Goal: Transaction & Acquisition: Subscribe to service/newsletter

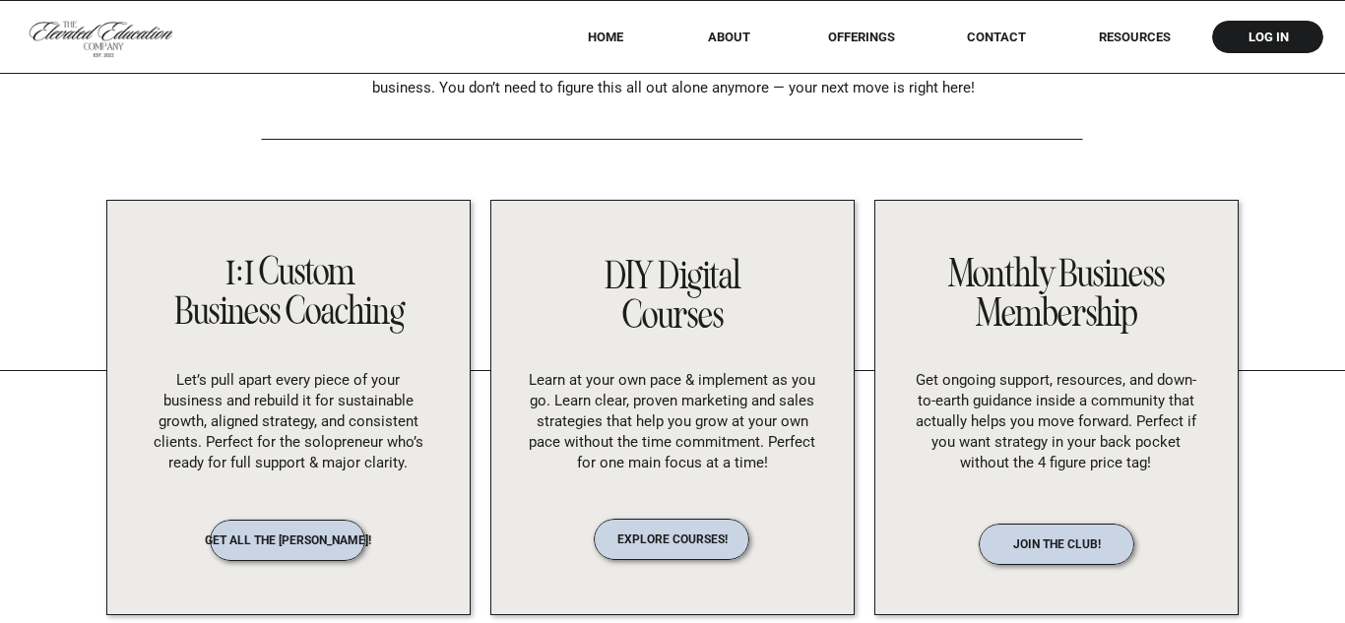
scroll to position [8783, 0]
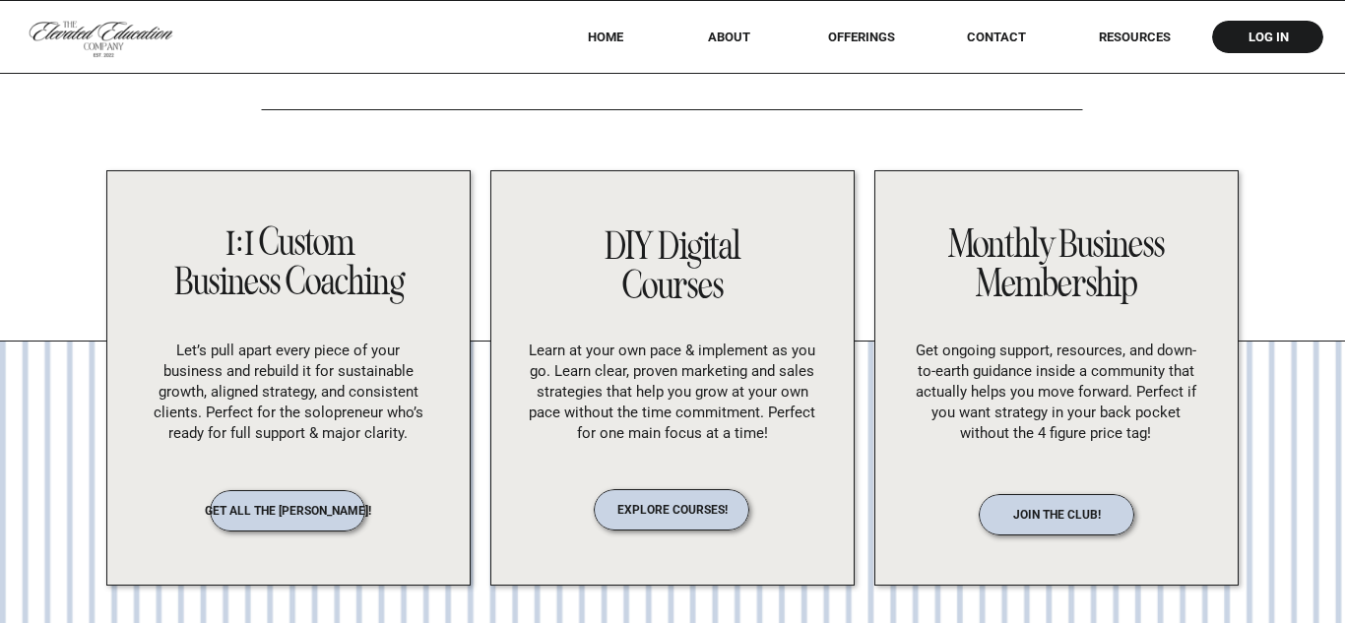
click at [1064, 516] on p "join the club!" at bounding box center [1057, 514] width 174 height 12
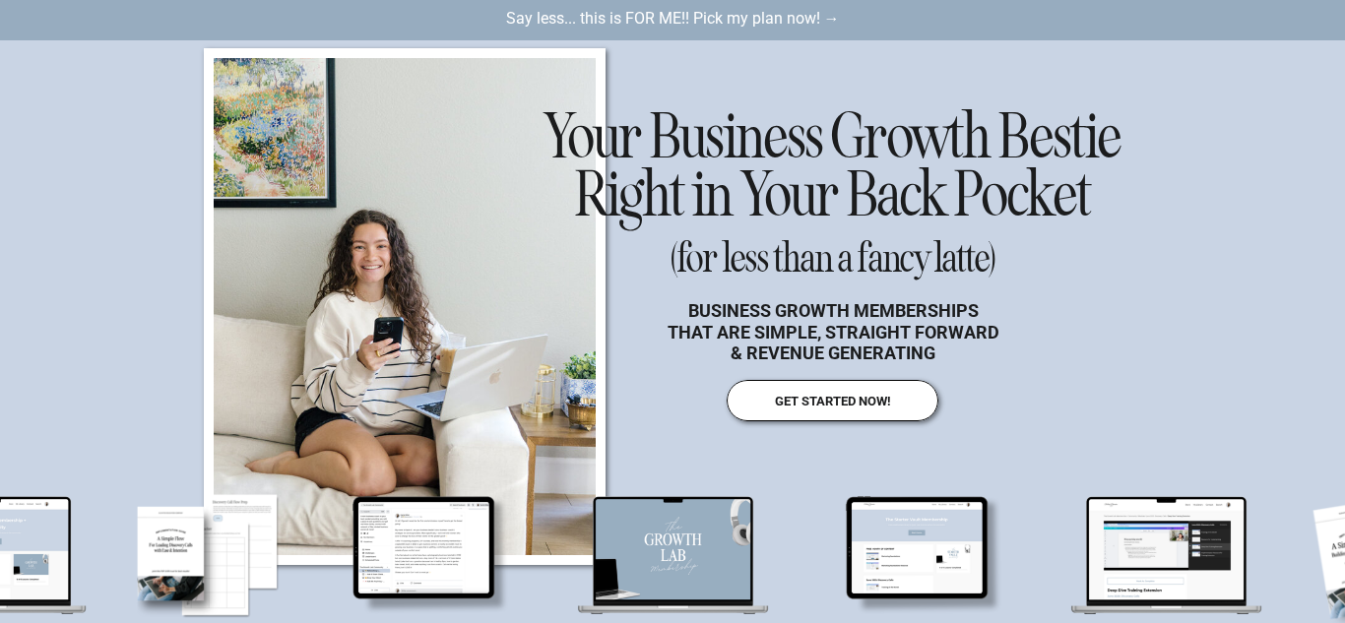
scroll to position [214, 0]
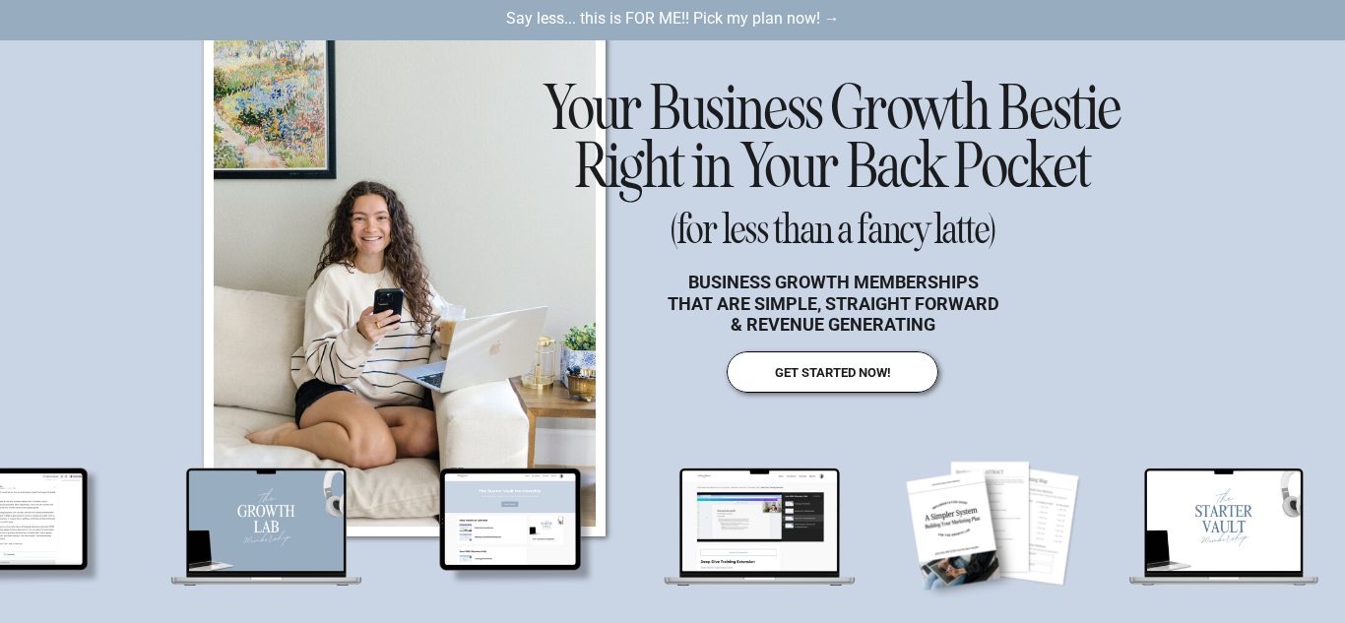
click at [873, 374] on nav "get started now!" at bounding box center [832, 372] width 160 height 14
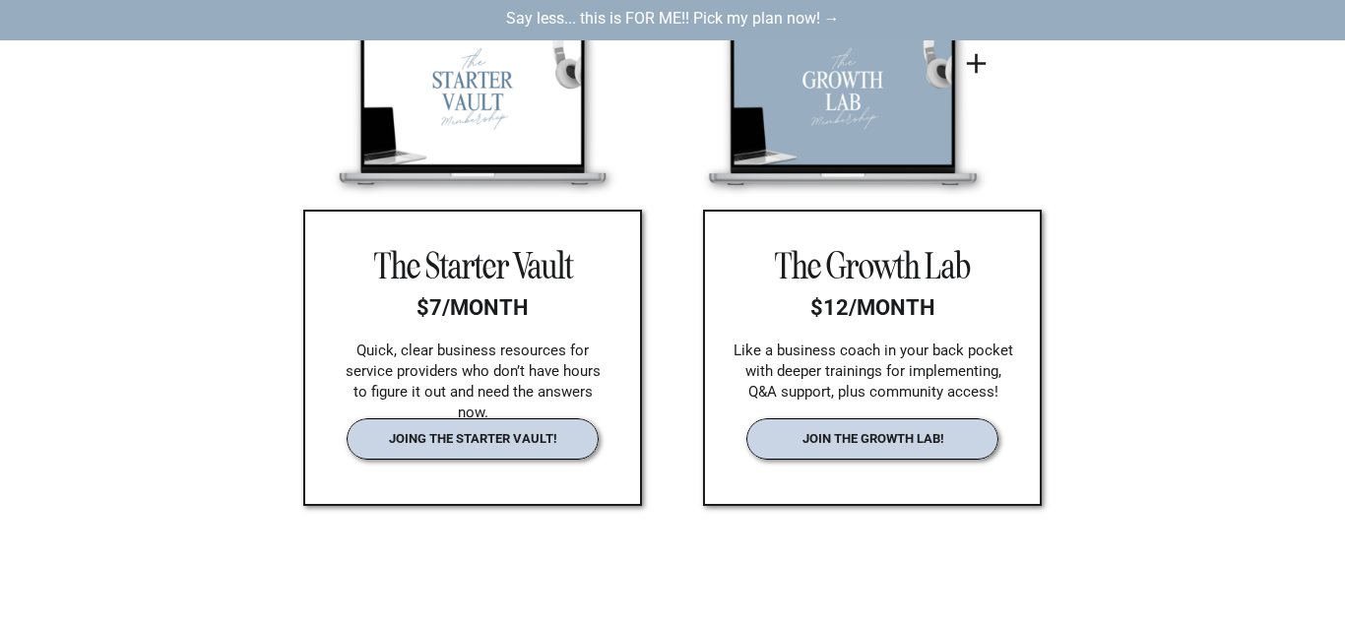
scroll to position [2981, 0]
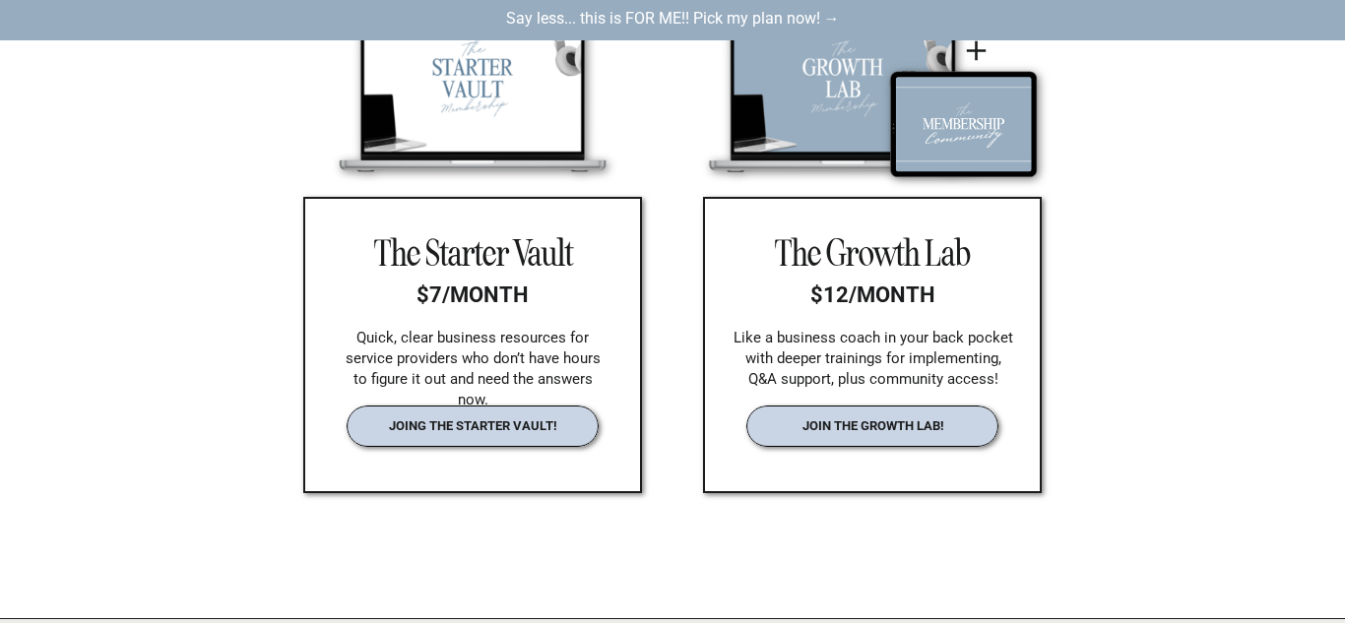
click at [889, 423] on nav "join the growth lab!" at bounding box center [873, 425] width 208 height 15
